Goal: Task Accomplishment & Management: Manage account settings

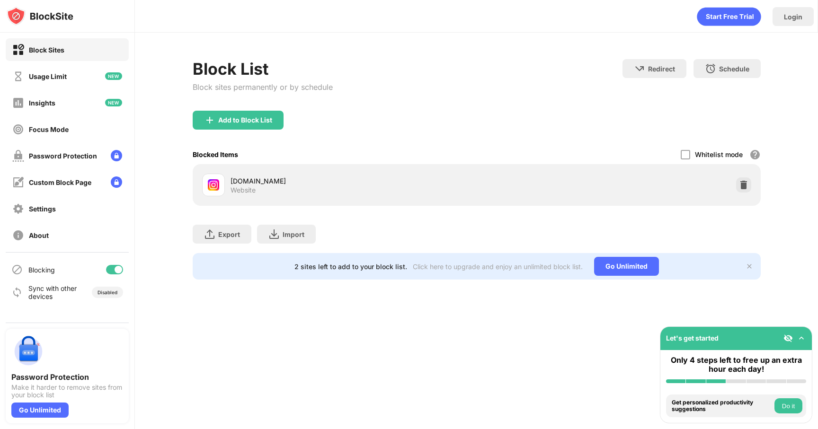
click at [742, 192] on div "[DOMAIN_NAME] Website" at bounding box center [476, 185] width 556 height 30
click at [742, 188] on img at bounding box center [743, 184] width 9 height 9
